Goal: Task Accomplishment & Management: Complete application form

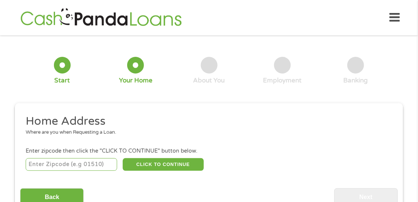
scroll to position [3, 0]
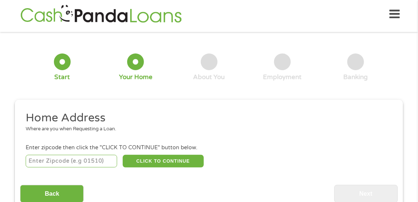
click at [61, 160] on input "number" at bounding box center [72, 161] width 92 height 13
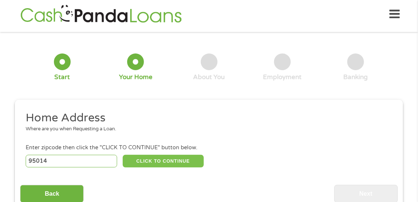
type input "95014"
click at [169, 161] on button "CLICK TO CONTINUE" at bounding box center [163, 161] width 81 height 13
type input "95014"
type input "Cupertino"
select select "[US_STATE]"
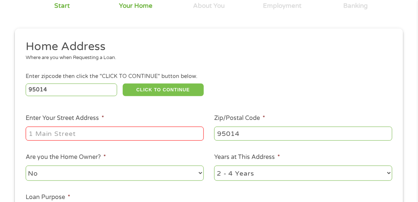
scroll to position [78, 0]
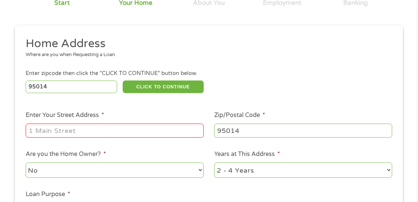
click at [86, 133] on input "Enter Your Street Address *" at bounding box center [115, 131] width 178 height 14
click at [50, 129] on input "Enter Your Street Address *" at bounding box center [115, 131] width 178 height 14
click at [243, 134] on input "95014" at bounding box center [303, 131] width 178 height 14
click at [100, 174] on select "No Yes" at bounding box center [115, 170] width 178 height 15
click at [99, 172] on select "No Yes" at bounding box center [115, 170] width 178 height 15
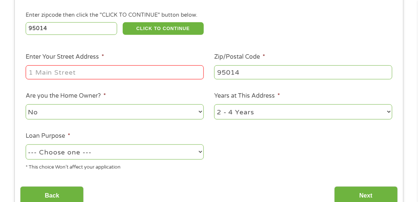
scroll to position [152, 0]
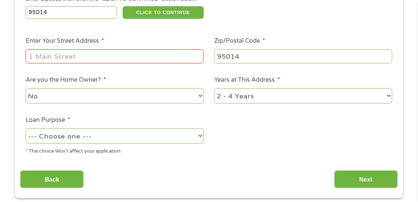
click at [389, 97] on select "1 Year or less 1 - 2 Years 2 - 4 Years Over 4 Years" at bounding box center [303, 96] width 178 height 15
select select "60months"
click at [214, 89] on select "1 Year or less 1 - 2 Years 2 - 4 Years Over 4 Years" at bounding box center [303, 96] width 178 height 15
click at [201, 135] on select "--- Choose one --- Pay Bills Debt Consolidation Home Improvement Major Purchase…" at bounding box center [115, 136] width 178 height 15
select select "other"
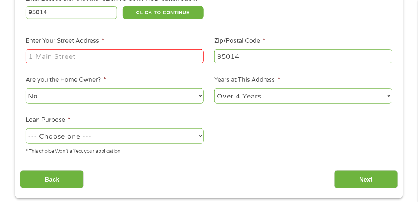
click at [26, 129] on select "--- Choose one --- Pay Bills Debt Consolidation Home Improvement Major Purchase…" at bounding box center [115, 136] width 178 height 15
click at [134, 57] on input "Enter Your Street Address *" at bounding box center [115, 56] width 178 height 14
click at [46, 58] on input "Enter Your Street Address *" at bounding box center [115, 56] width 178 height 14
click at [36, 57] on input "Enter Your Street Address *" at bounding box center [115, 56] width 178 height 14
click at [30, 56] on input "Enter Your Street Address *" at bounding box center [115, 56] width 178 height 14
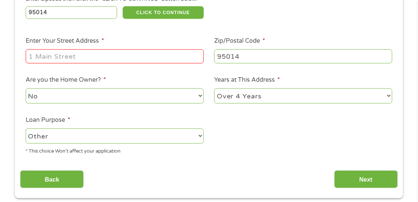
paste input "1"
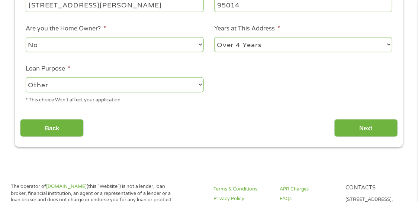
scroll to position [226, 0]
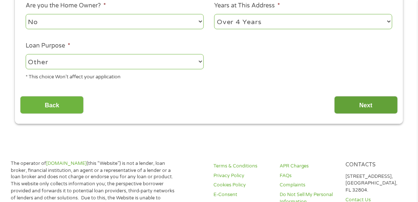
type input "[STREET_ADDRESS][PERSON_NAME]"
click at [360, 103] on input "Next" at bounding box center [366, 105] width 64 height 18
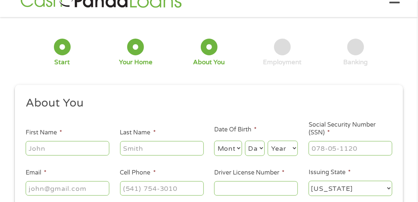
scroll to position [3, 0]
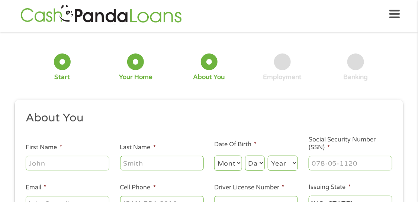
click at [83, 162] on input "First Name *" at bounding box center [68, 163] width 84 height 14
click at [48, 162] on input "First Name *" at bounding box center [68, 163] width 84 height 14
type input "[PERSON_NAME]"
click at [240, 163] on select "Month 1 2 3 4 5 6 7 8 9 10 11 12" at bounding box center [228, 163] width 28 height 15
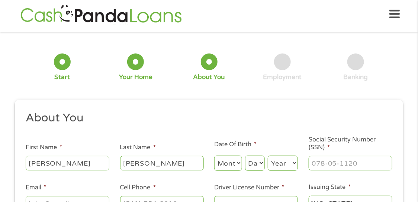
select select "6"
click at [214, 156] on select "Month 1 2 3 4 5 6 7 8 9 10 11 12" at bounding box center [228, 163] width 28 height 15
click at [258, 163] on select "Day 1 2 3 4 5 6 7 8 9 10 11 12 13 14 15 16 17 18 19 20 21 22 23 24 25 26 27 28 …" at bounding box center [255, 163] width 20 height 15
select select "12"
click at [245, 156] on select "Day 1 2 3 4 5 6 7 8 9 10 11 12 13 14 15 16 17 18 19 20 21 22 23 24 25 26 27 28 …" at bounding box center [255, 163] width 20 height 15
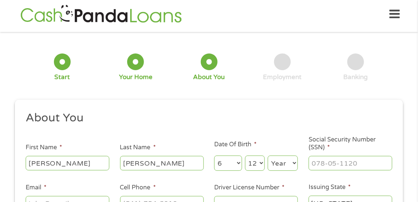
click at [296, 164] on select "Year [DATE] 2006 2005 2004 2003 2002 2001 2000 1999 1998 1997 1996 1995 1994 19…" at bounding box center [283, 163] width 30 height 15
select select "1962"
click at [268, 156] on select "Year [DATE] 2006 2005 2004 2003 2002 2001 2000 1999 1998 1997 1996 1995 1994 19…" at bounding box center [283, 163] width 30 height 15
click at [351, 166] on input "___-__-____" at bounding box center [351, 163] width 84 height 14
type input "277-66-4609"
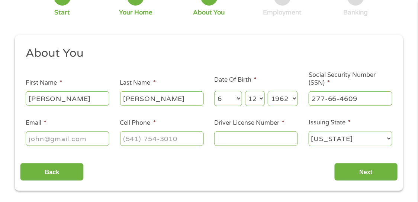
scroll to position [78, 0]
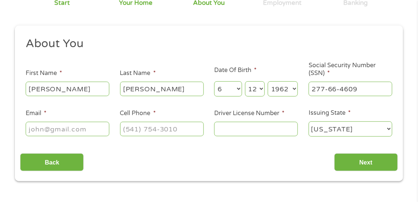
click at [244, 129] on input "Driver License Number *" at bounding box center [256, 129] width 84 height 14
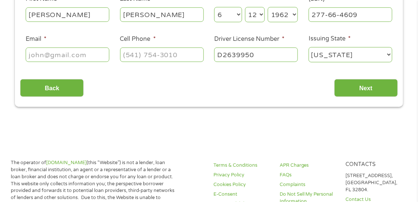
scroll to position [152, 0]
type input "D2639950"
click at [61, 54] on input "Email *" at bounding box center [68, 55] width 84 height 14
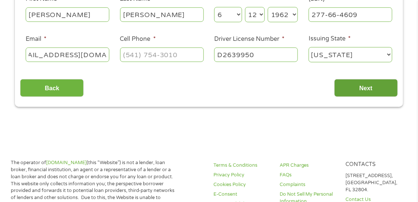
type input "[EMAIL_ADDRESS][DOMAIN_NAME]"
click at [374, 92] on input "Next" at bounding box center [366, 88] width 64 height 18
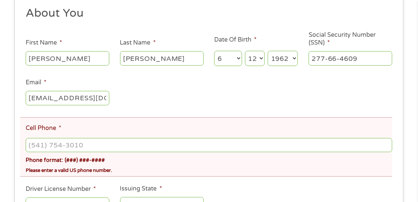
scroll to position [152, 0]
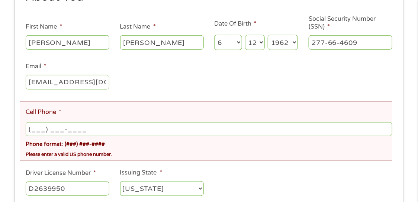
click at [38, 131] on input "(___) ___-____" at bounding box center [209, 129] width 367 height 14
type input "[PHONE_NUMBER]"
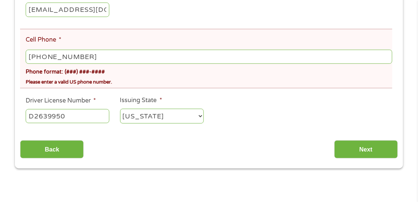
scroll to position [226, 0]
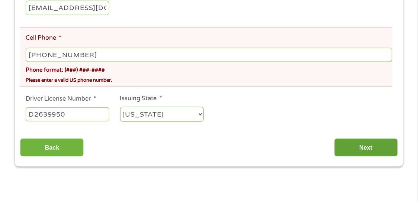
click at [369, 149] on input "Next" at bounding box center [366, 148] width 64 height 18
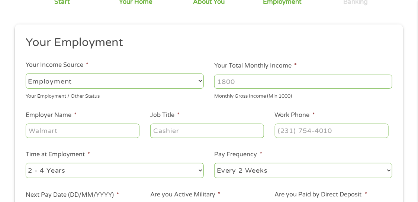
scroll to position [78, 0]
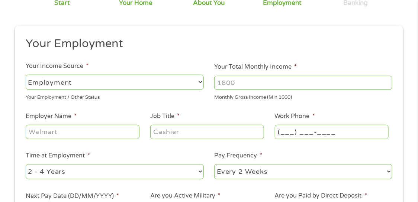
click at [286, 133] on input "(___) ___-____" at bounding box center [332, 132] width 114 height 14
type input "[PHONE_NUMBER]"
click at [158, 134] on input "Job Title *" at bounding box center [207, 132] width 114 height 14
click at [41, 131] on input "Employer Name *" at bounding box center [83, 132] width 114 height 14
click at [41, 132] on input "Employer Name *" at bounding box center [83, 132] width 114 height 14
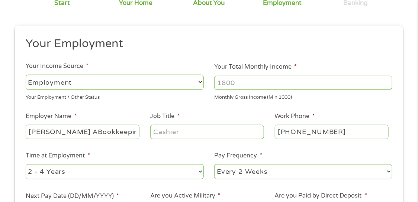
type input "[PERSON_NAME] ABookkeeping LLC."
click at [174, 134] on input "Job Title *" at bounding box center [207, 132] width 114 height 14
click at [181, 132] on input "Owner operator" at bounding box center [207, 132] width 114 height 14
type input "Owner Operator"
click at [388, 171] on select "--- Choose one --- Every 2 Weeks Every Week Monthly Semi-Monthly" at bounding box center [303, 171] width 178 height 15
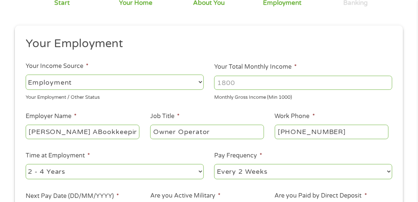
select select "monthly"
click at [214, 164] on select "--- Choose one --- Every 2 Weeks Every Week Monthly Semi-Monthly" at bounding box center [303, 171] width 178 height 15
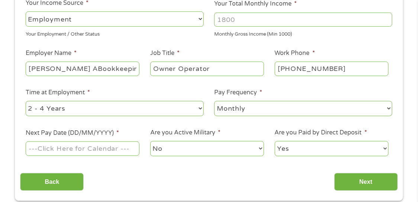
scroll to position [152, 0]
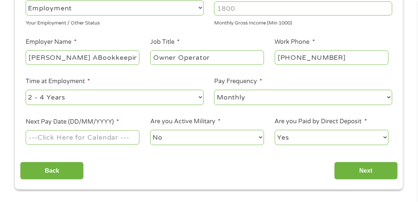
click at [200, 98] on select "--- Choose one --- 1 Year or less 1 - 2 Years 2 - 4 Years Over 4 Years" at bounding box center [115, 97] width 178 height 15
click at [127, 100] on select "--- Choose one --- 1 Year or less 1 - 2 Years 2 - 4 Years Over 4 Years" at bounding box center [115, 97] width 178 height 15
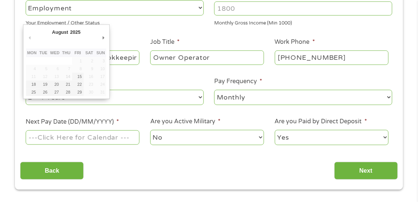
click at [132, 139] on input "Next Pay Date (DD/MM/YYYY) *" at bounding box center [83, 138] width 114 height 14
type input "[DATE]"
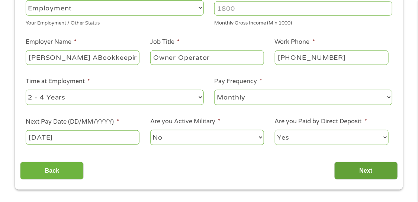
click at [362, 167] on input "Next" at bounding box center [366, 171] width 64 height 18
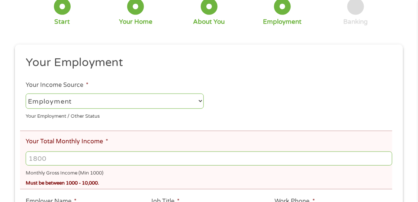
scroll to position [115, 0]
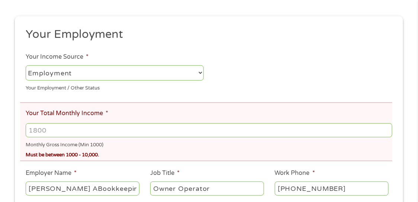
click at [49, 131] on input "Your Total Monthly Income *" at bounding box center [209, 130] width 367 height 14
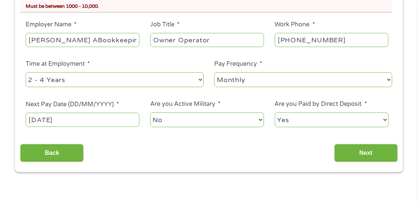
scroll to position [264, 0]
type input "5400"
click at [369, 160] on input "Next" at bounding box center [366, 153] width 64 height 18
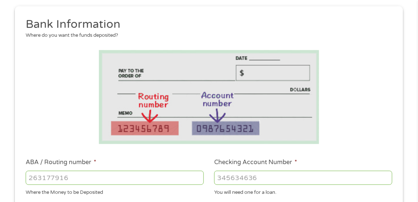
scroll to position [115, 0]
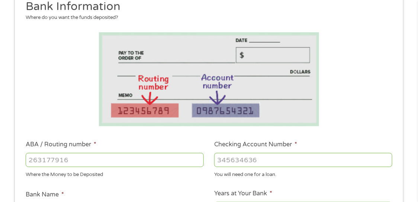
click at [42, 161] on input "ABA / Routing number *" at bounding box center [115, 160] width 178 height 14
type input "10310019"
type input "103100195"
type input "CENTRAL NATIONAL BANK TRUST"
type input "103100195"
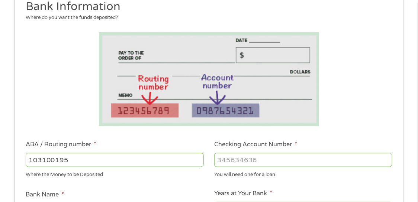
click at [229, 161] on input "Checking Account Number *" at bounding box center [303, 160] width 178 height 14
type input "[CREDIT_CARD_NUMBER]"
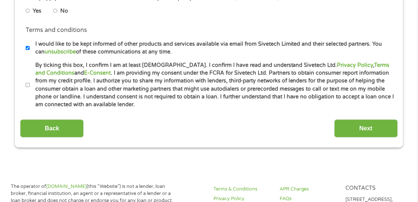
scroll to position [375, 0]
click at [371, 127] on input "Next" at bounding box center [366, 129] width 64 height 18
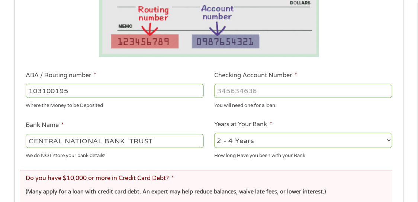
scroll to position [264, 0]
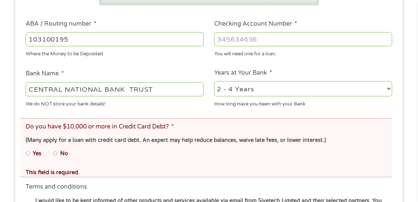
click at [29, 154] on input "Yes" at bounding box center [28, 154] width 4 height 12
radio input "true"
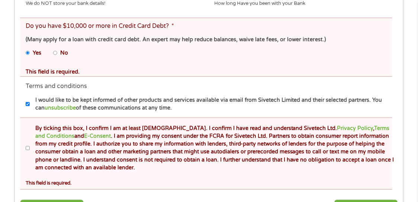
scroll to position [375, 0]
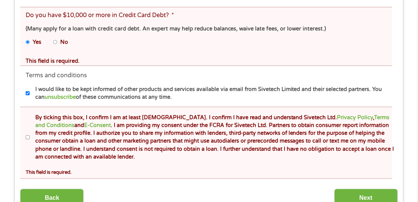
click at [28, 138] on input "By ticking this box, I confirm I am at least [DEMOGRAPHIC_DATA]. I confirm I ha…" at bounding box center [28, 138] width 4 height 12
checkbox input "true"
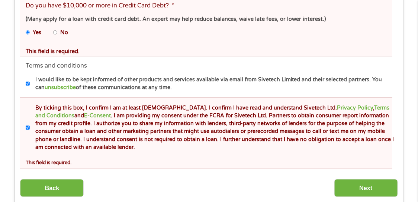
scroll to position [412, 0]
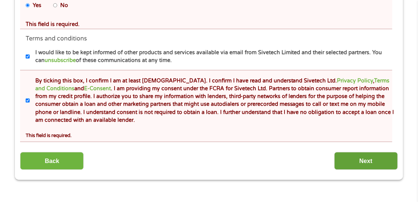
click at [375, 160] on input "Next" at bounding box center [366, 161] width 64 height 18
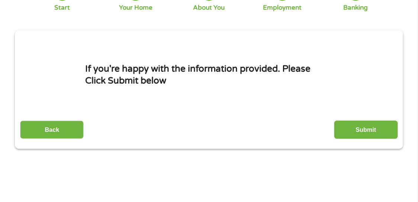
scroll to position [115, 0]
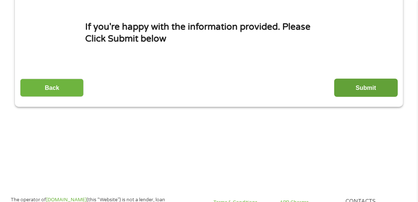
click at [371, 91] on input "Submit" at bounding box center [366, 88] width 64 height 18
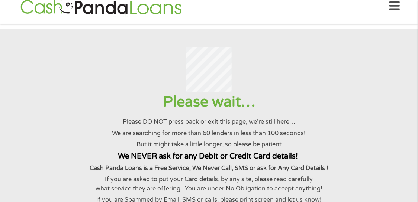
scroll to position [0, 0]
